Goal: Task Accomplishment & Management: Complete application form

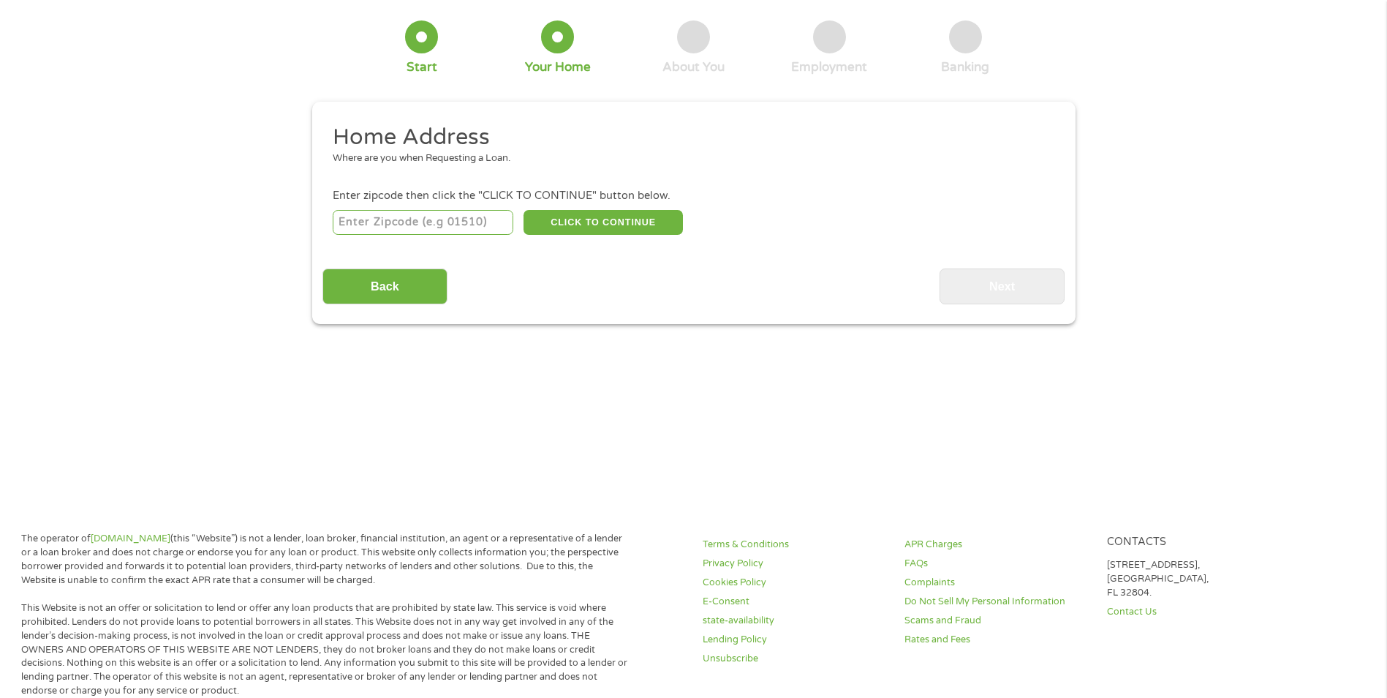
scroll to position [71, 0]
click at [404, 218] on input "number" at bounding box center [423, 221] width 181 height 25
type input "48866"
click at [608, 213] on button "CLICK TO CONTINUE" at bounding box center [603, 221] width 159 height 25
type input "48866"
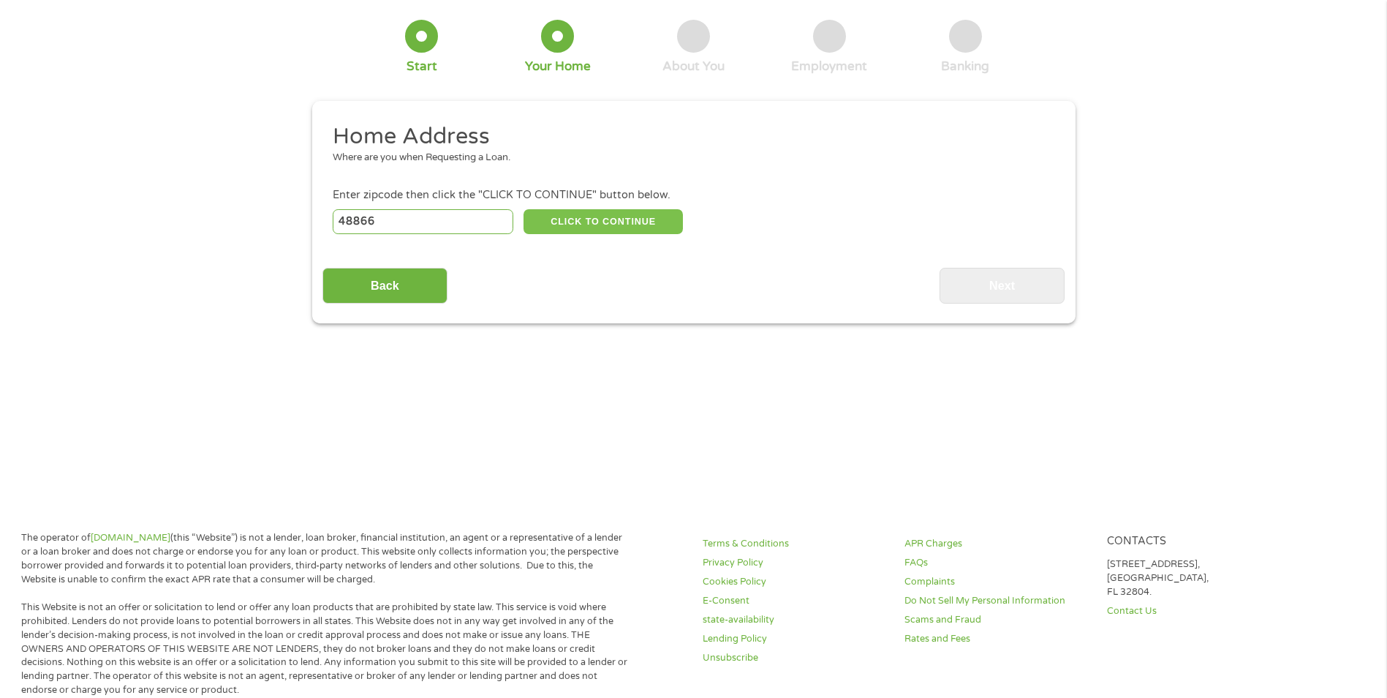
type input "Ovid"
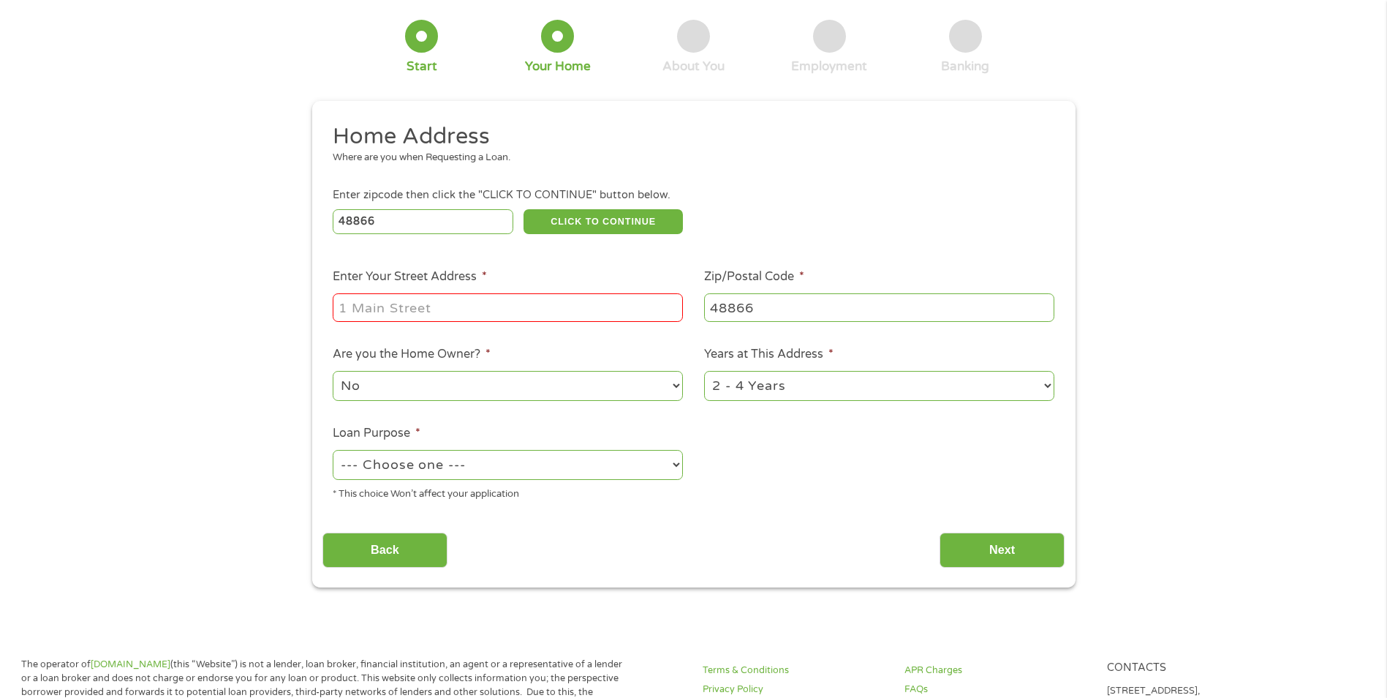
click at [435, 298] on input "Enter Your Street Address *" at bounding box center [508, 307] width 350 height 28
type input "[STREET_ADDRESS]"
click at [1052, 387] on select "1 Year or less 1 - 2 Years 2 - 4 Years Over 4 Years" at bounding box center [879, 386] width 350 height 30
select select "60months"
click at [704, 371] on select "1 Year or less 1 - 2 Years 2 - 4 Years Over 4 Years" at bounding box center [879, 386] width 350 height 30
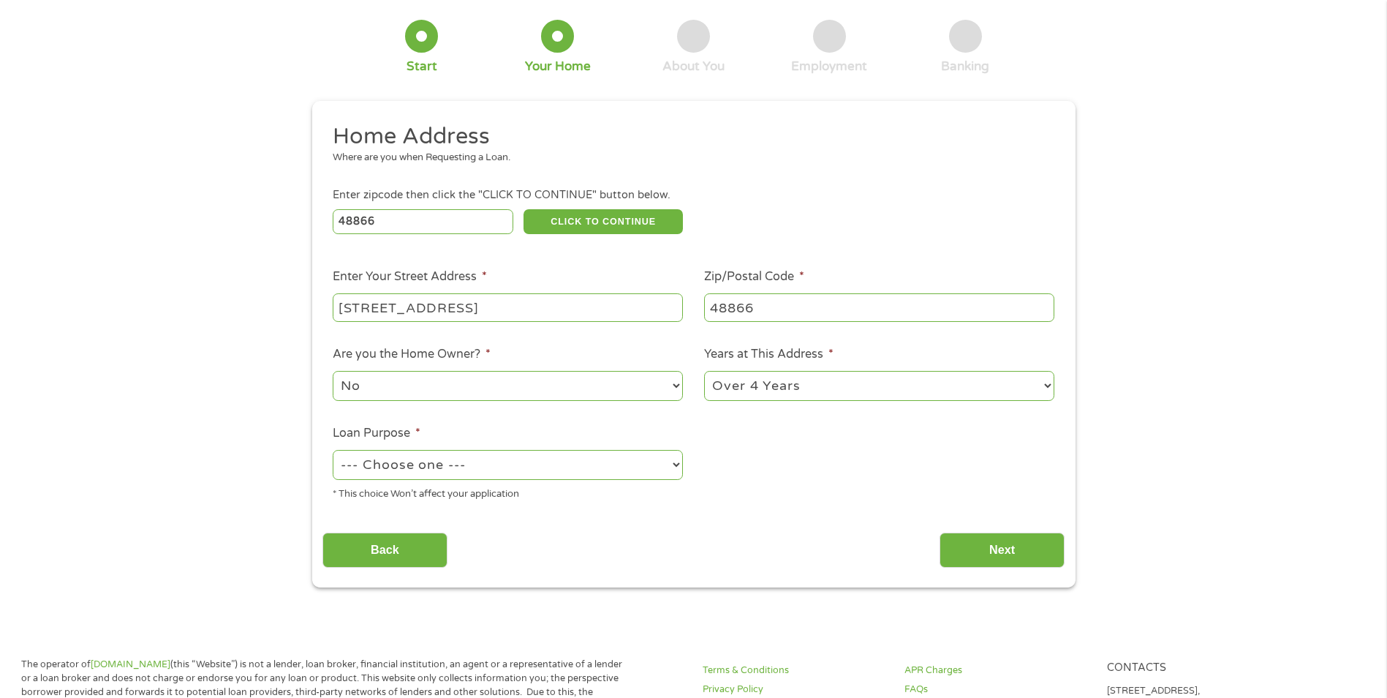
click at [677, 462] on select "--- Choose one --- Pay Bills Debt Consolidation Home Improvement Major Purchase…" at bounding box center [508, 465] width 350 height 30
select select "paybills"
click at [333, 450] on select "--- Choose one --- Pay Bills Debt Consolidation Home Improvement Major Purchase…" at bounding box center [508, 465] width 350 height 30
click at [1015, 545] on input "Next" at bounding box center [1002, 550] width 125 height 36
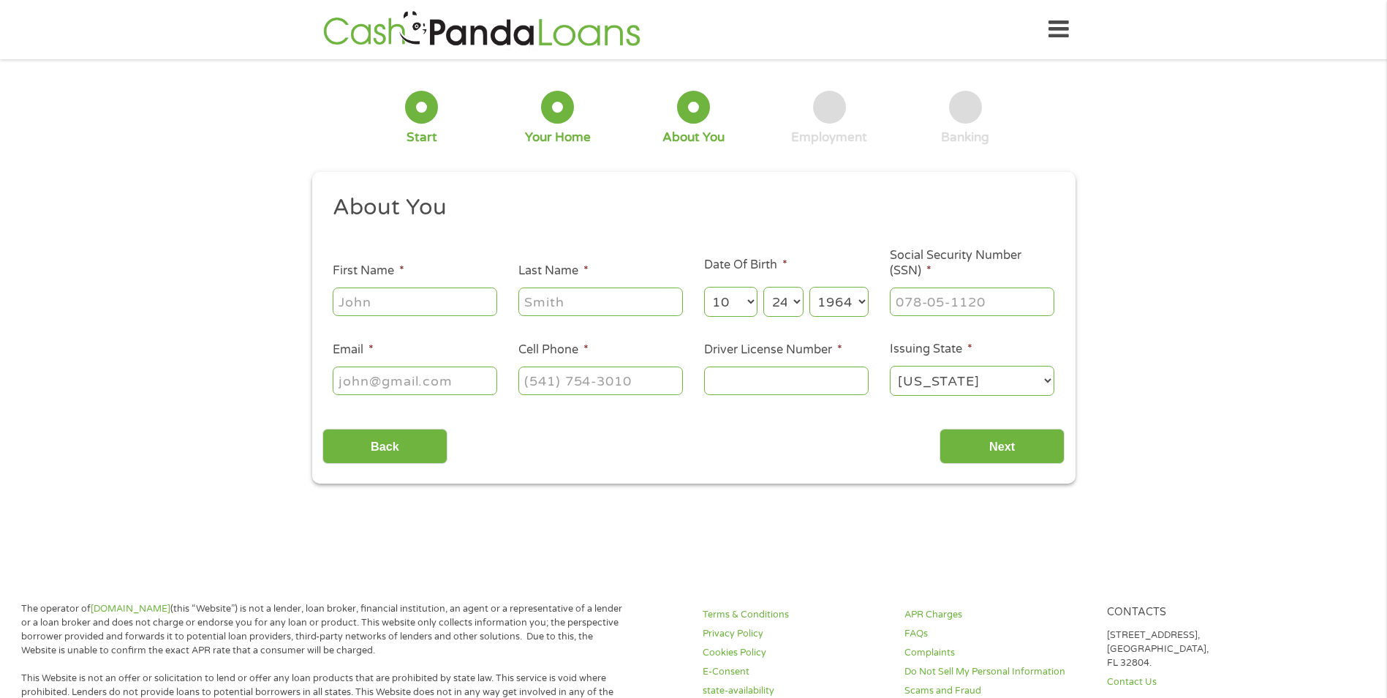
scroll to position [6, 6]
click at [383, 301] on input "First Name *" at bounding box center [415, 301] width 165 height 28
type input "[PERSON_NAME]"
type input "[EMAIL_ADDRESS][DOMAIN_NAME]"
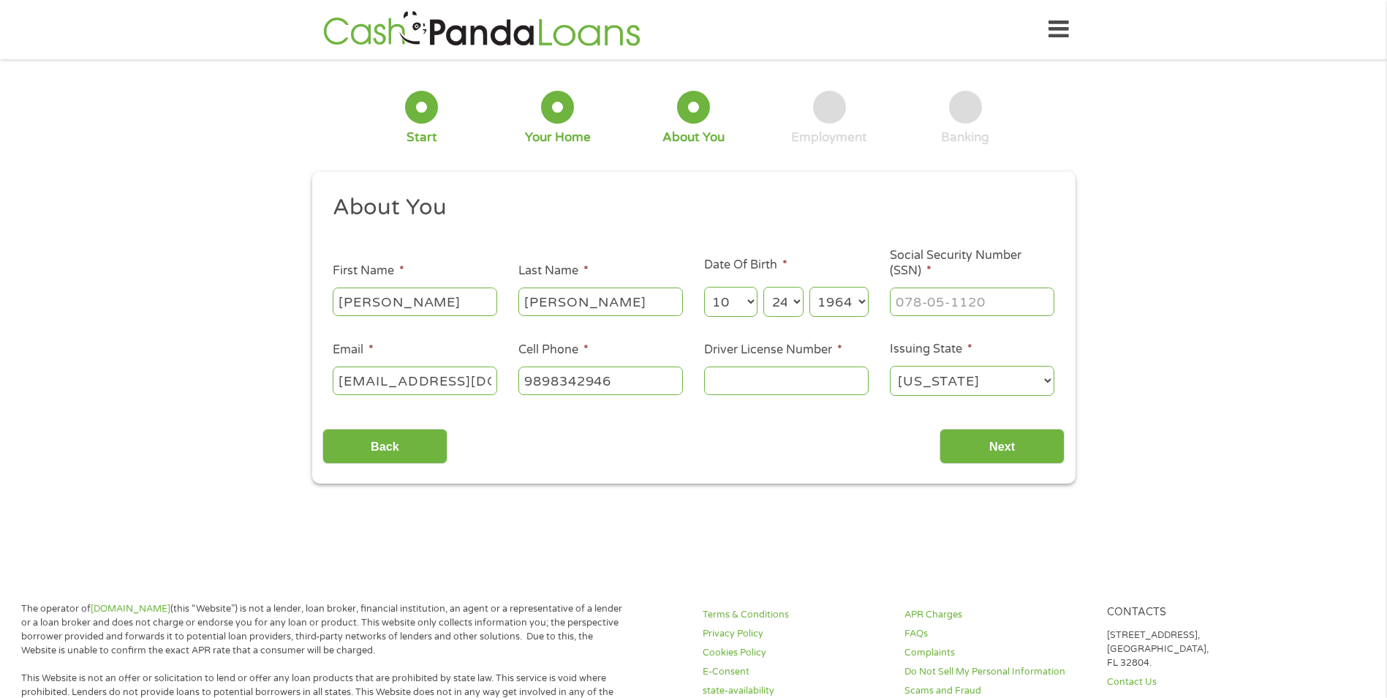
type input "[PHONE_NUMBER]"
click at [925, 298] on input "___-__-____" at bounding box center [972, 301] width 165 height 28
type input "383-82-2084"
click at [654, 391] on input "[PHONE_NUMBER]" at bounding box center [600, 380] width 165 height 28
type input "[PHONE_NUMBER]"
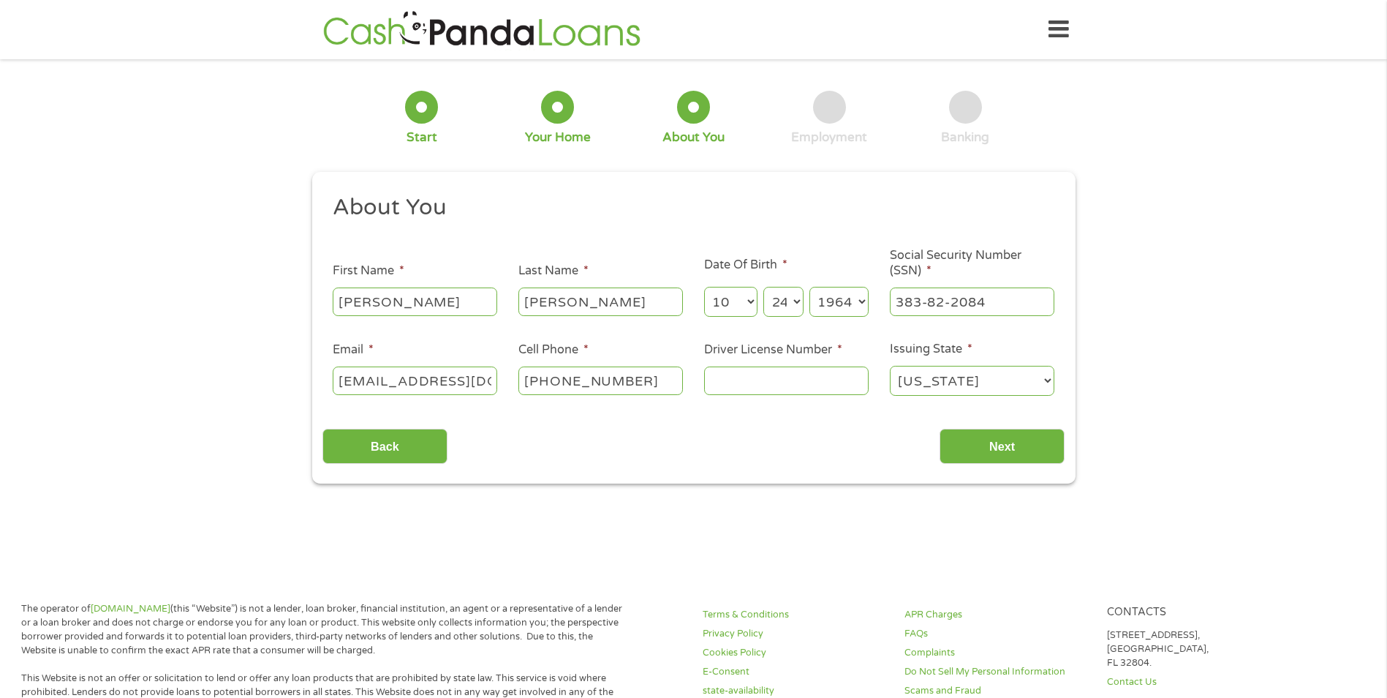
click at [771, 369] on input "Driver License Number *" at bounding box center [786, 380] width 165 height 28
type input "F635"
click at [997, 442] on input "Next" at bounding box center [1002, 446] width 125 height 36
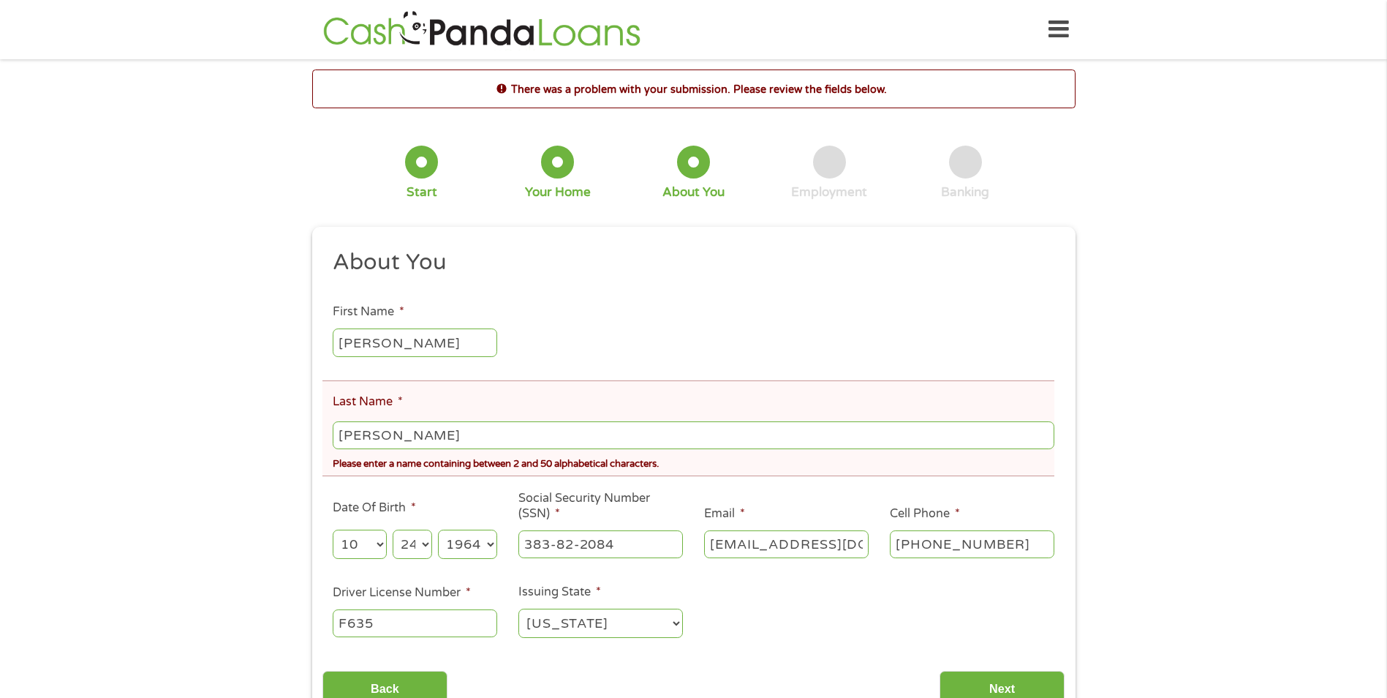
click at [350, 435] on input "[PERSON_NAME]" at bounding box center [693, 435] width 721 height 28
type input "[PERSON_NAME]"
